Goal: Task Accomplishment & Management: Use online tool/utility

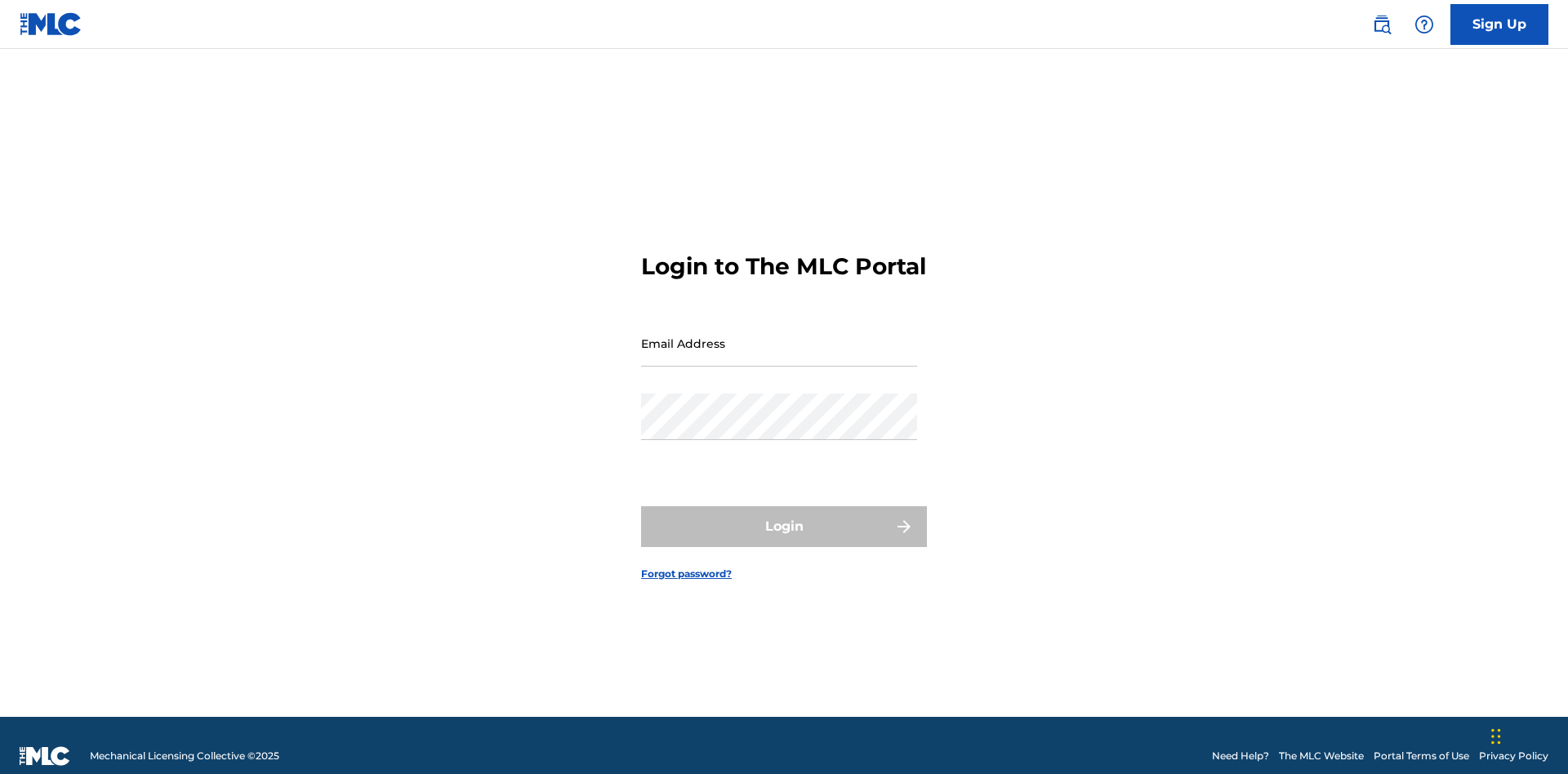
scroll to position [21, 0]
click at [779, 335] on input "Email Address" at bounding box center [779, 343] width 276 height 46
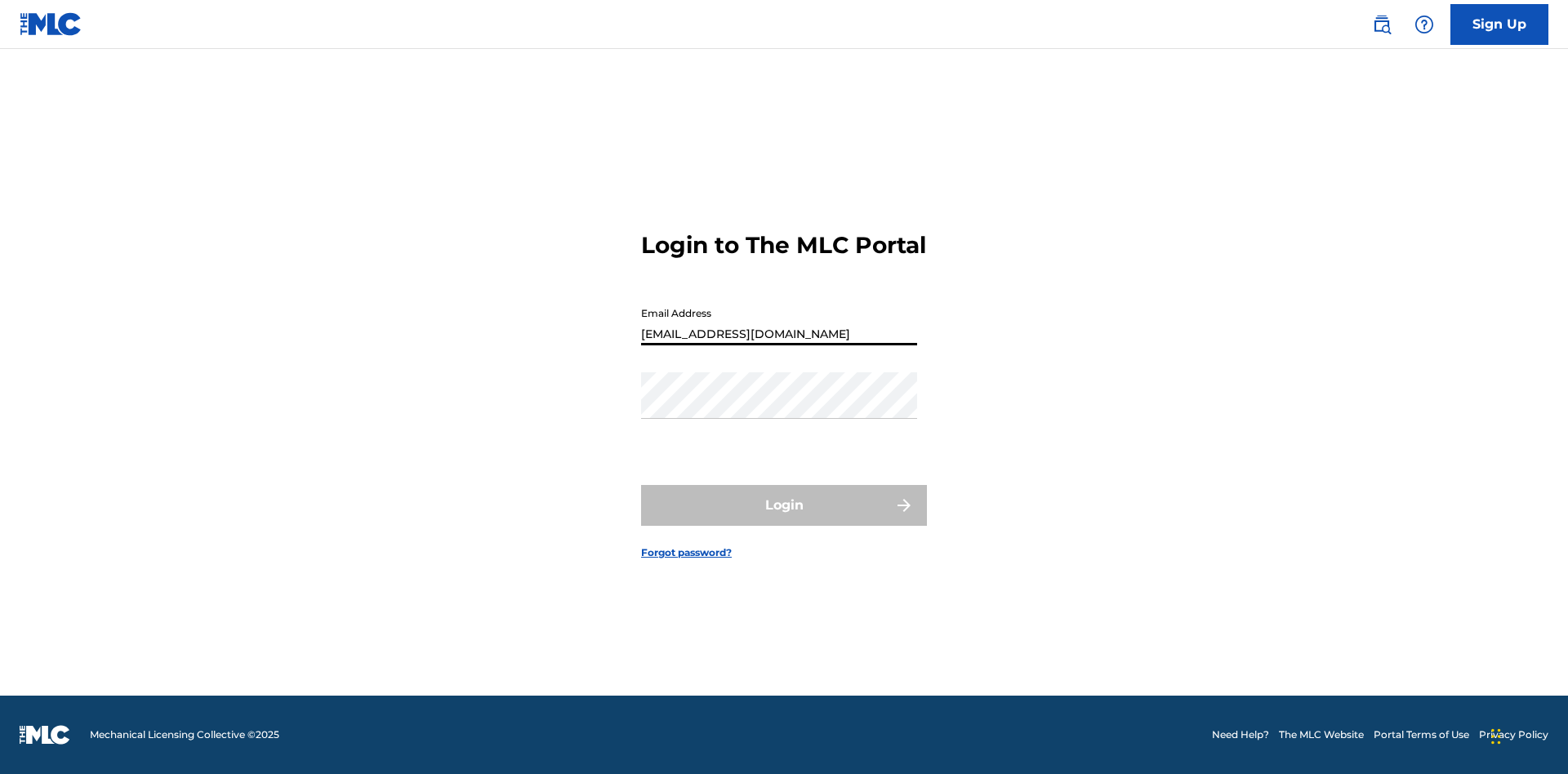
type input "Duke.McTesterson@gmail.com"
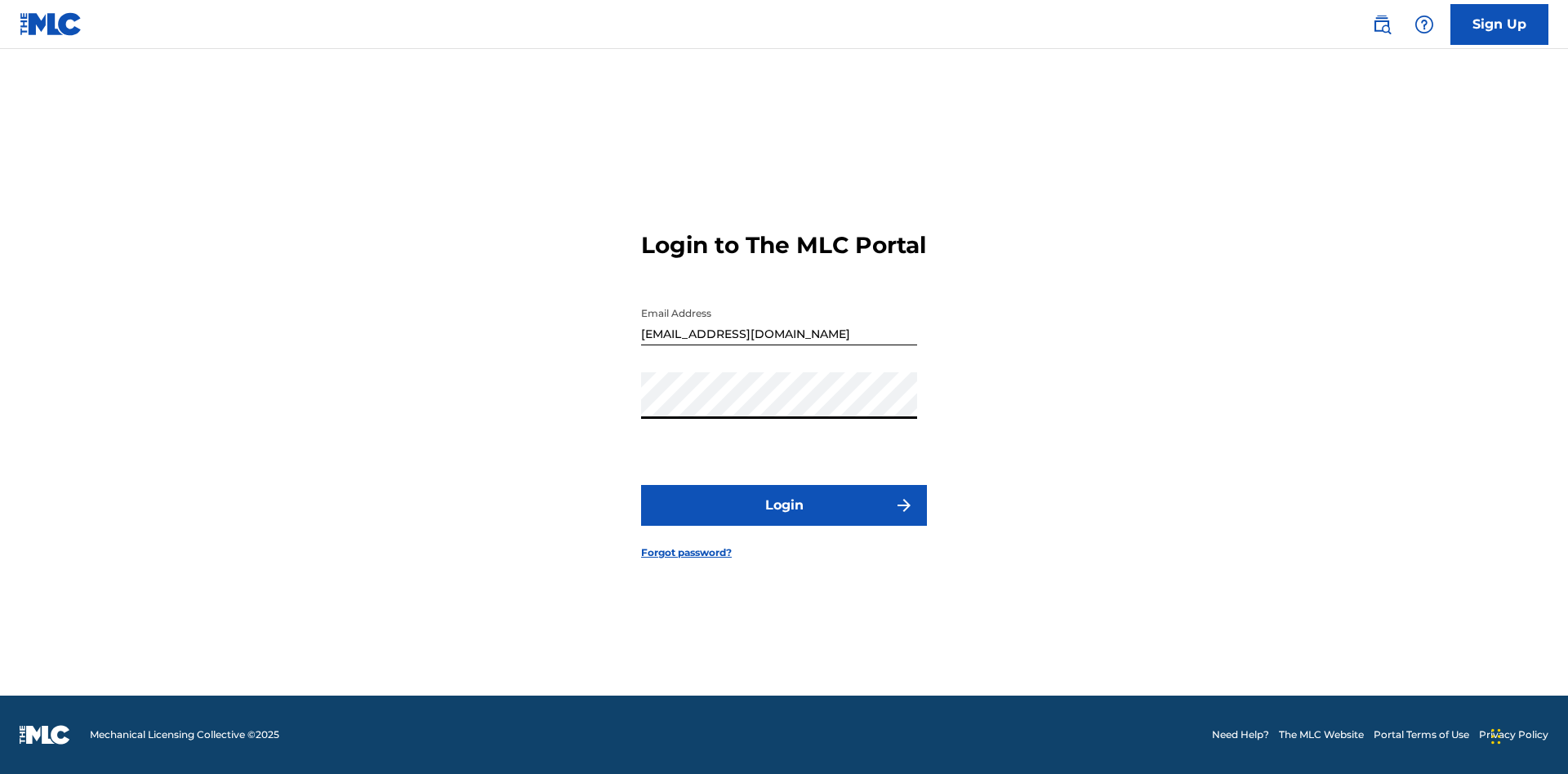
click at [784, 519] on button "Login" at bounding box center [784, 505] width 286 height 40
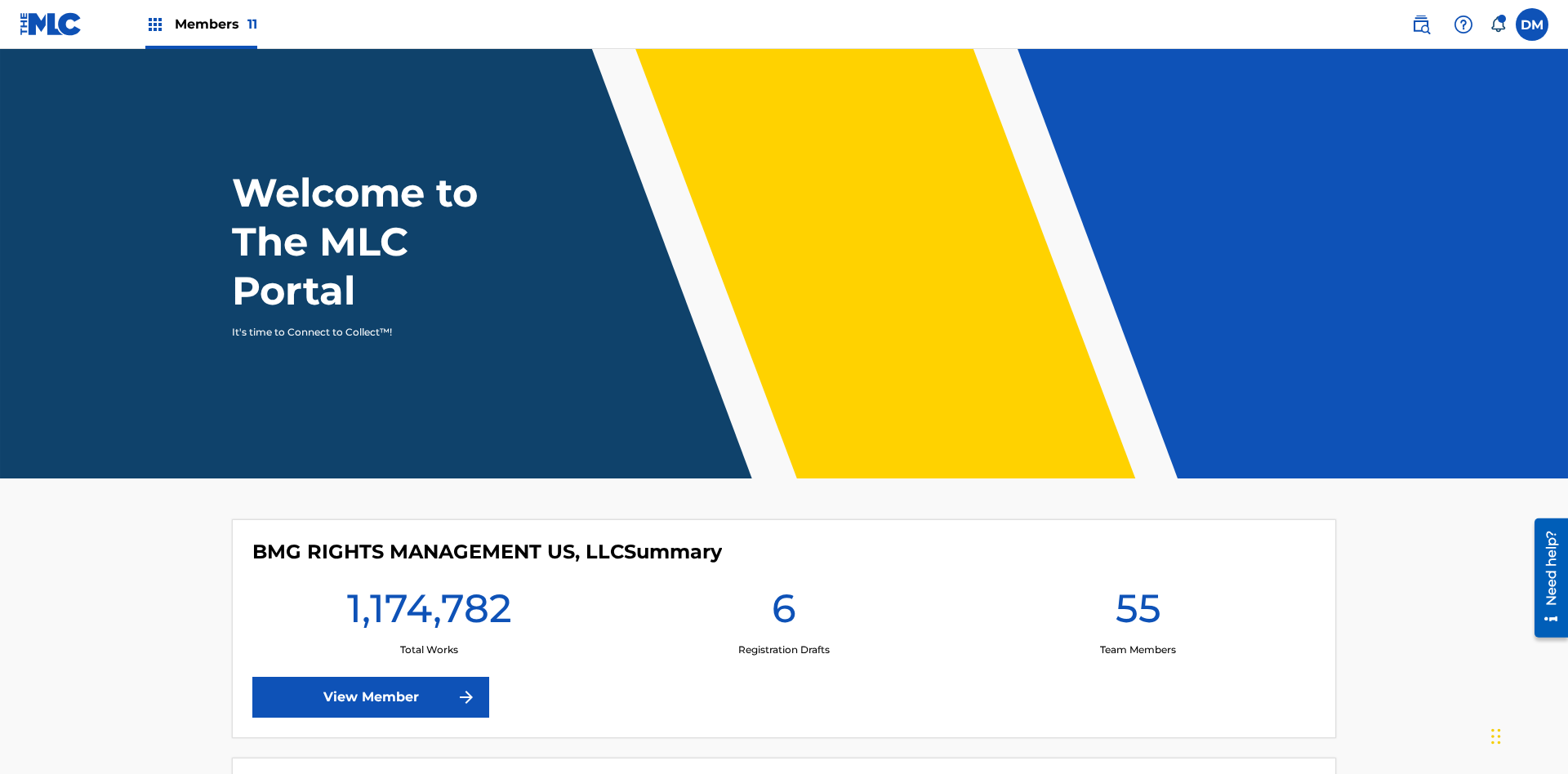
click at [201, 24] on span "Members 11" at bounding box center [216, 24] width 83 height 19
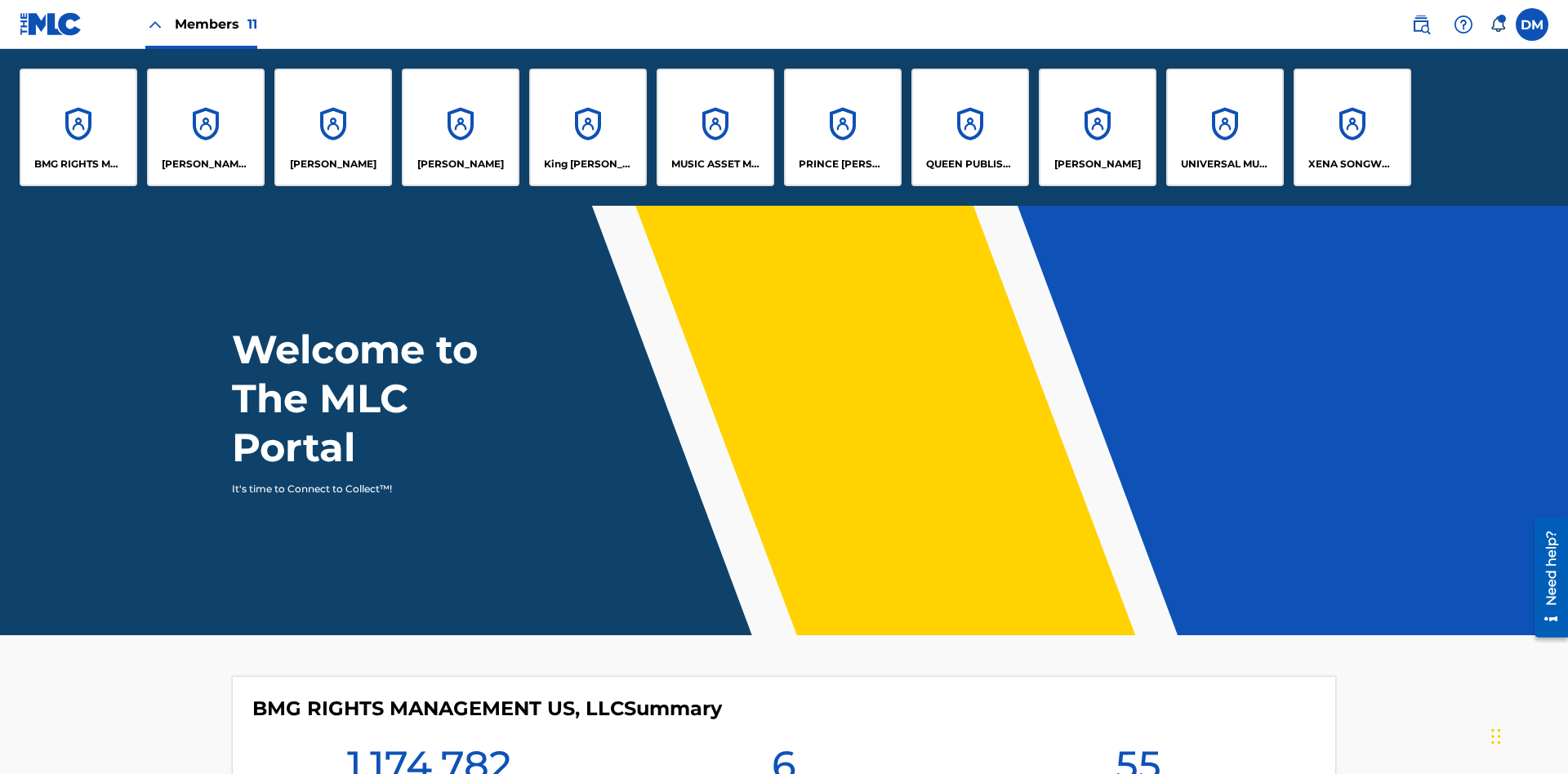
click at [1224, 164] on p "UNIVERSAL MUSIC PUB GROUP" at bounding box center [1225, 163] width 89 height 14
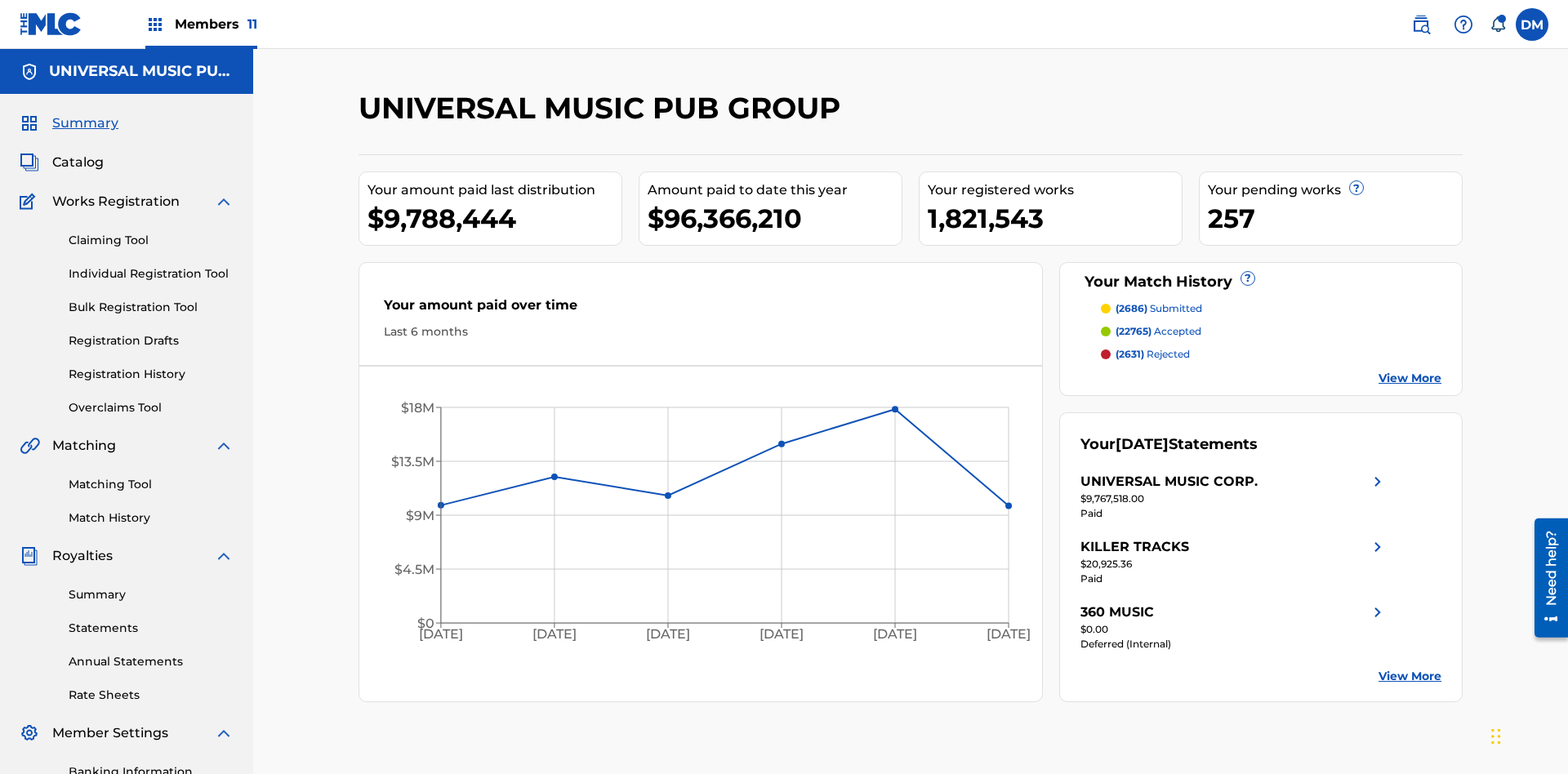
click at [151, 265] on link "Individual Registration Tool" at bounding box center [151, 274] width 165 height 17
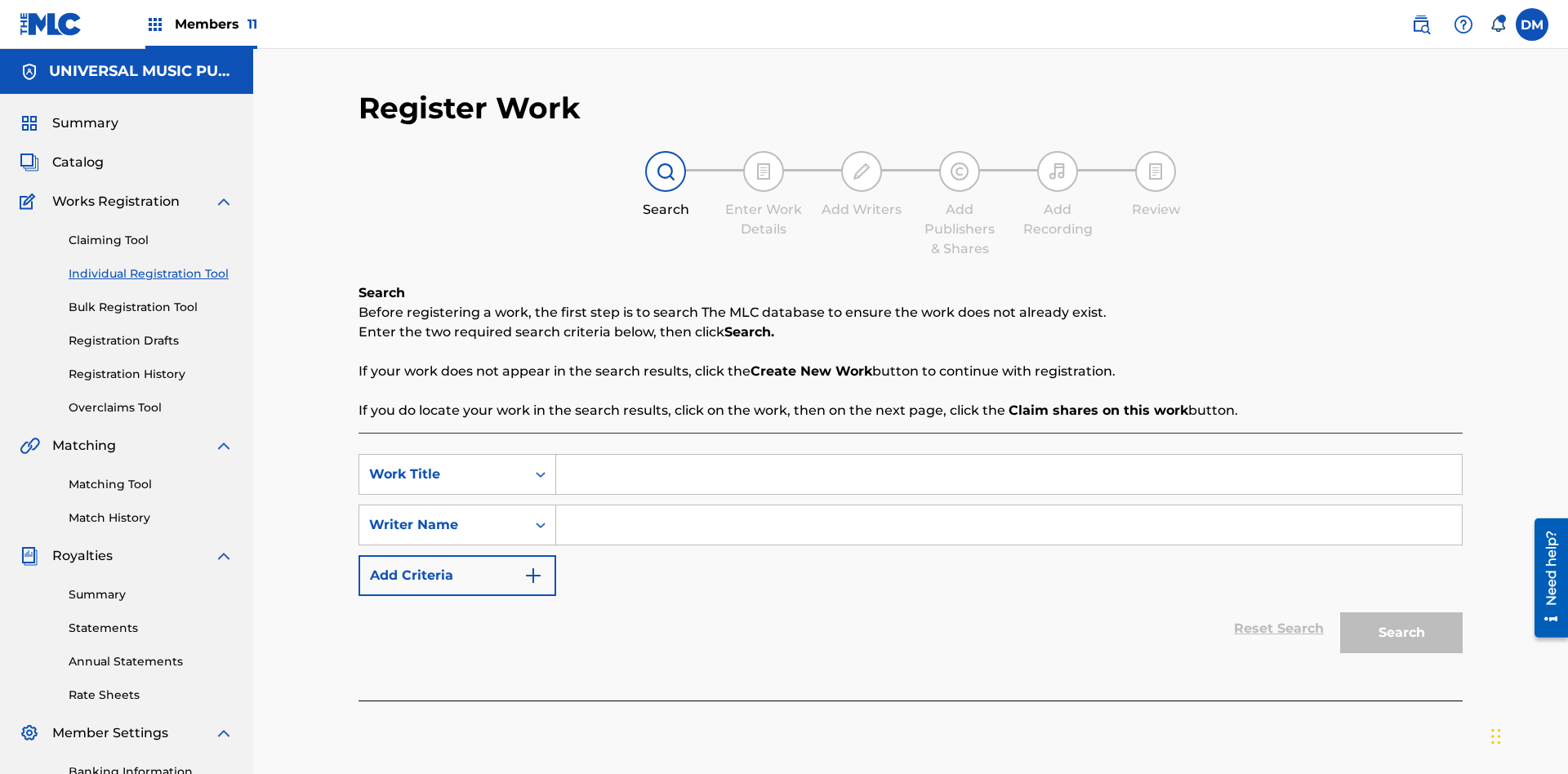
click at [1009, 455] on input "Search Form" at bounding box center [1009, 474] width 906 height 40
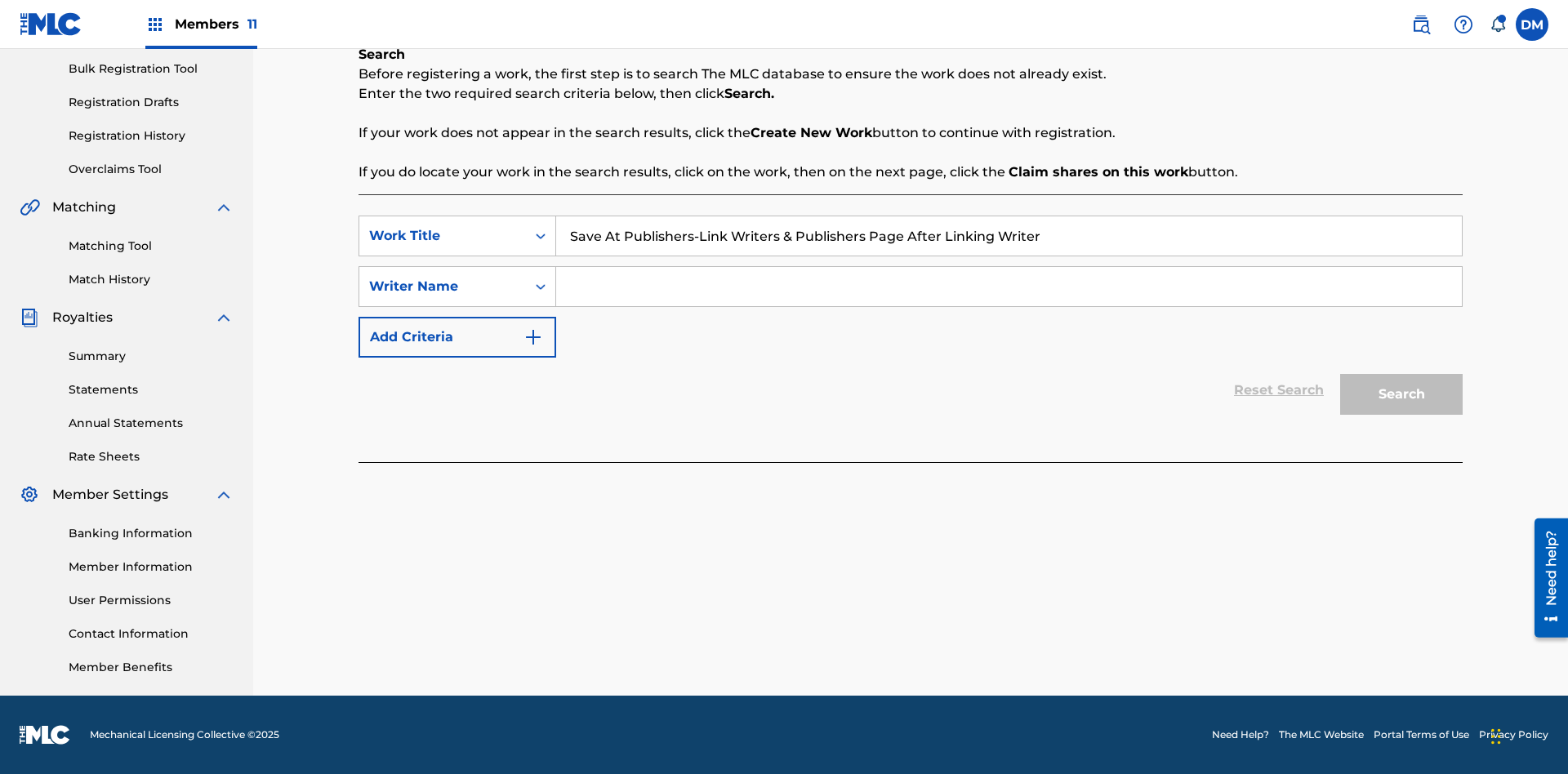
type input "Save At Publishers-Link Writers & Publishers Page After Linking Writer"
click at [1009, 286] on input "Search Form" at bounding box center [1009, 286] width 906 height 40
type input "QWERTYUIOP"
click at [1401, 394] on button "Search" at bounding box center [1400, 394] width 122 height 40
